Goal: Task Accomplishment & Management: Manage account settings

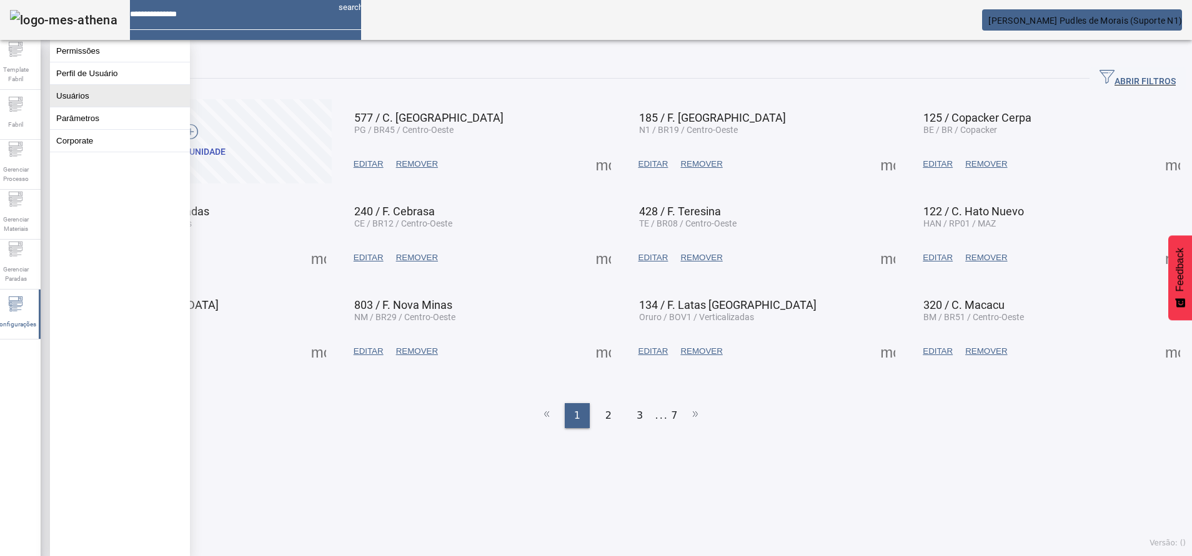
click at [119, 107] on button "Usuários" at bounding box center [120, 96] width 140 height 22
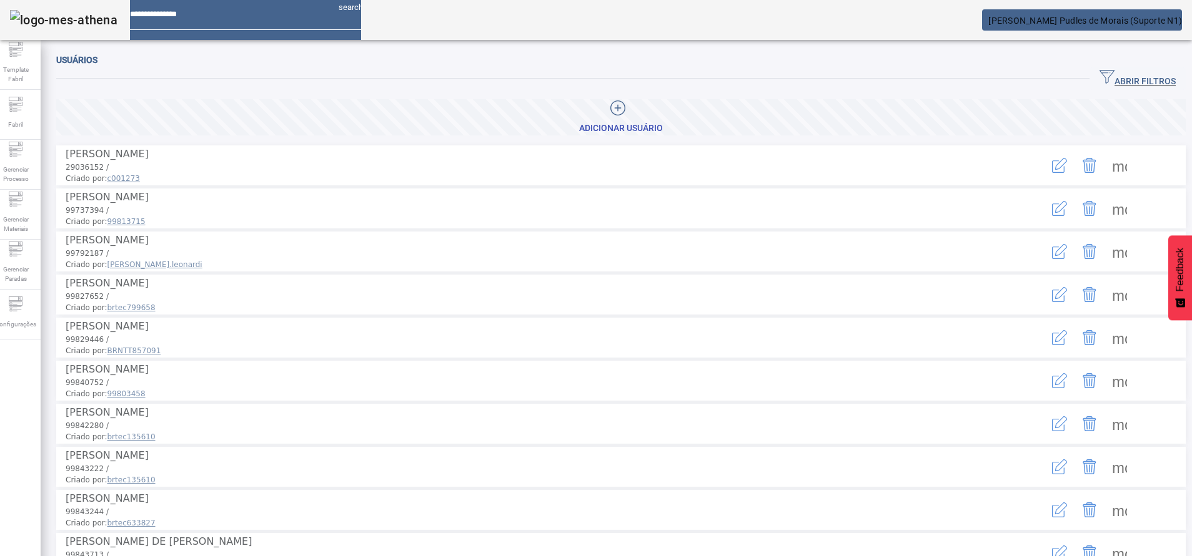
click at [1057, 72] on div "ABRIR FILTROS" at bounding box center [620, 78] width 1129 height 22
click at [1089, 72] on span "button" at bounding box center [1137, 79] width 96 height 30
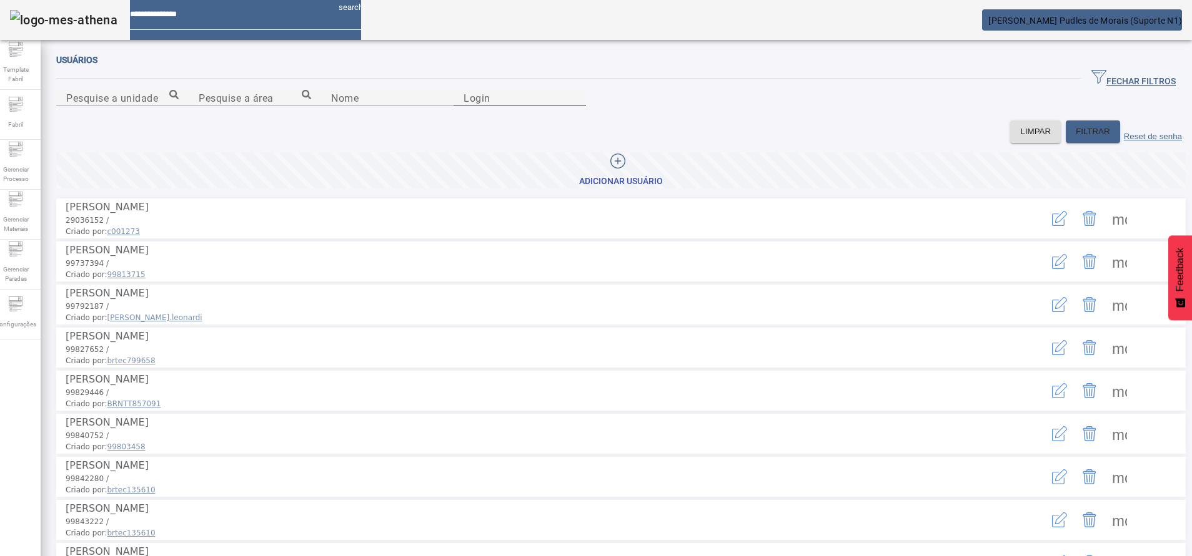
click at [576, 106] on div "Login" at bounding box center [519, 98] width 112 height 16
paste input "**********"
type input "**********"
click at [1075, 138] on span "FILTRAR" at bounding box center [1092, 132] width 34 height 12
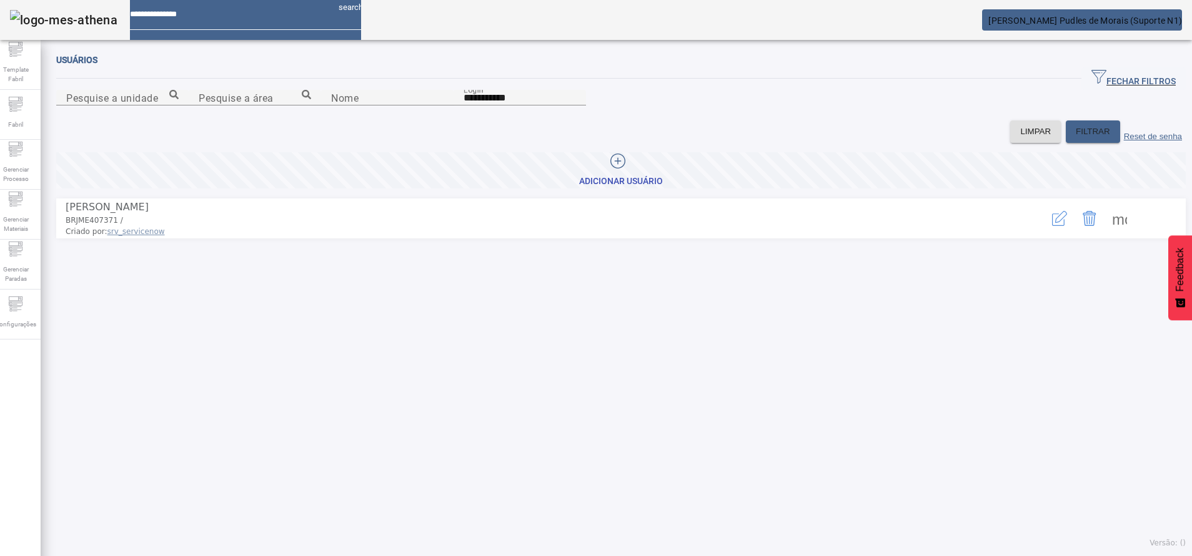
click at [1049, 237] on div "more_vert" at bounding box center [1089, 218] width 186 height 37
click at [1044, 234] on button "button" at bounding box center [1059, 219] width 30 height 30
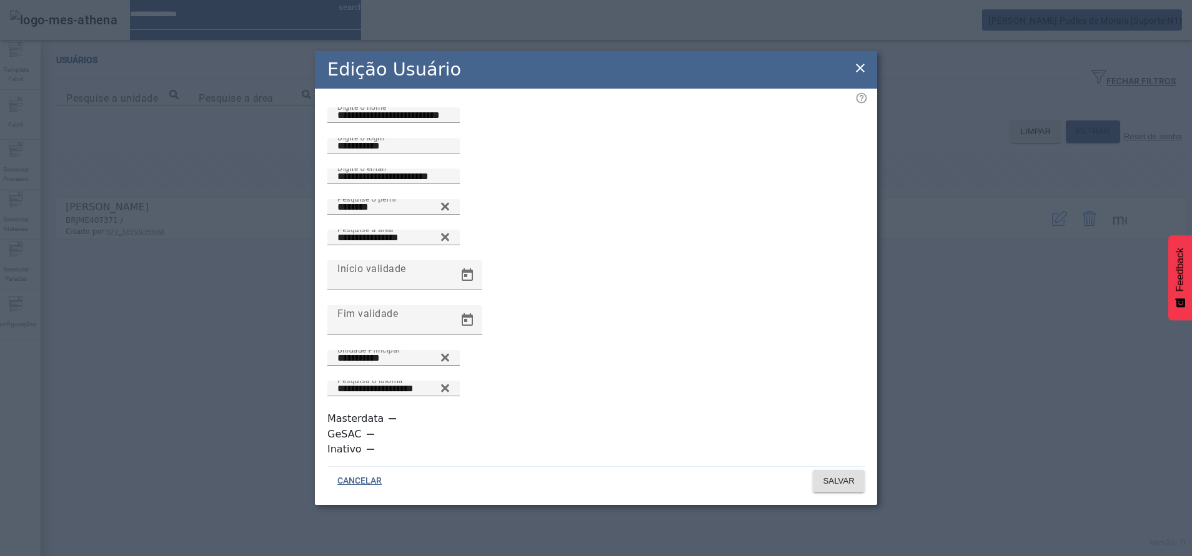
click at [866, 76] on icon at bounding box center [860, 68] width 15 height 15
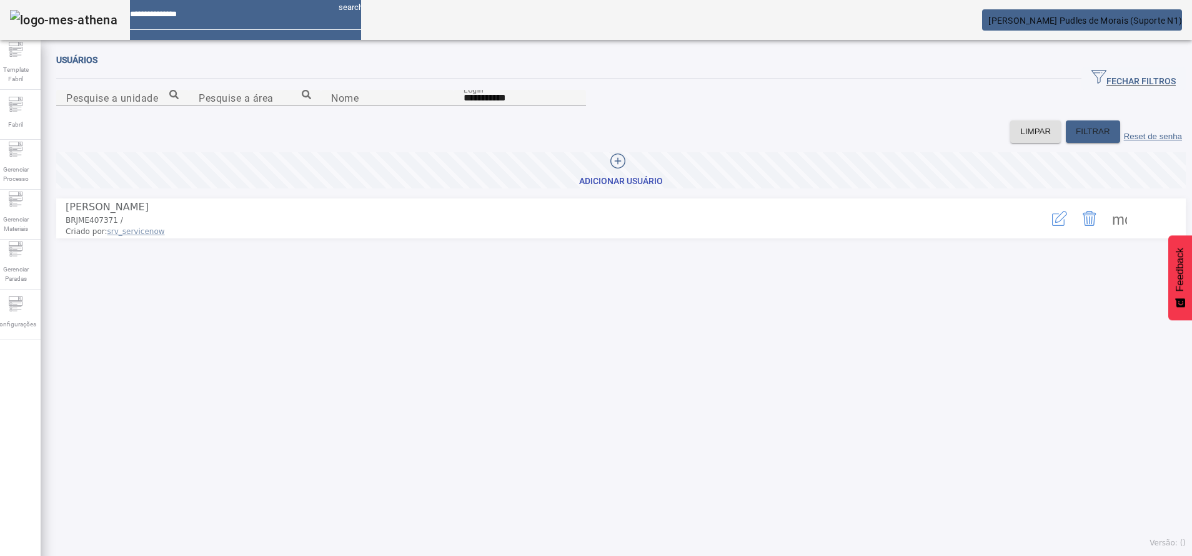
click at [1137, 16] on span "[PERSON_NAME] Pudles de Morais (Suporte N1)" at bounding box center [1085, 21] width 194 height 10
